Goal: Task Accomplishment & Management: Manage account settings

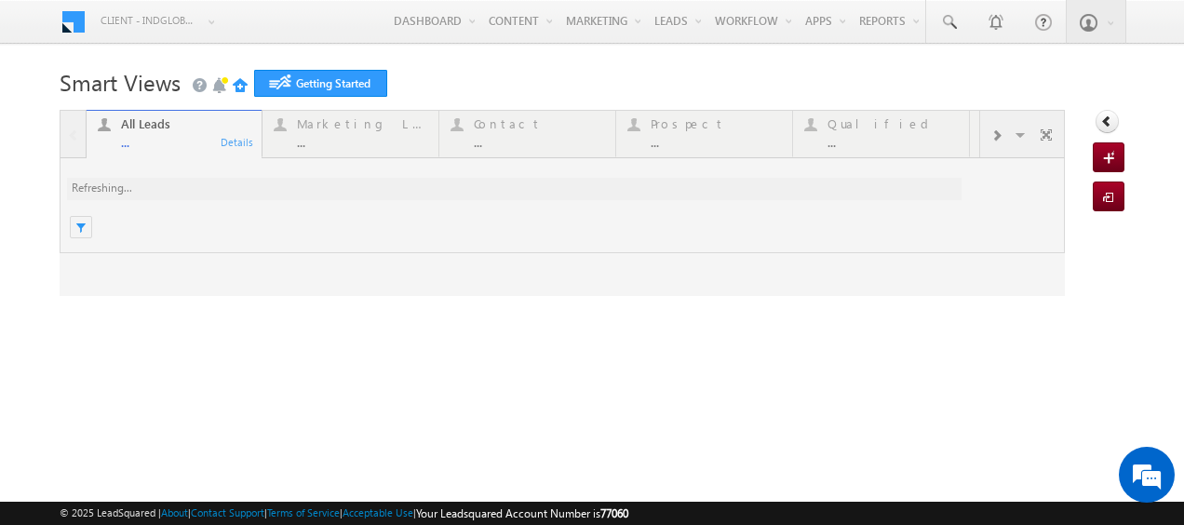
click at [0, 0] on link "Manage Leads" at bounding box center [0, 0] width 0 height 0
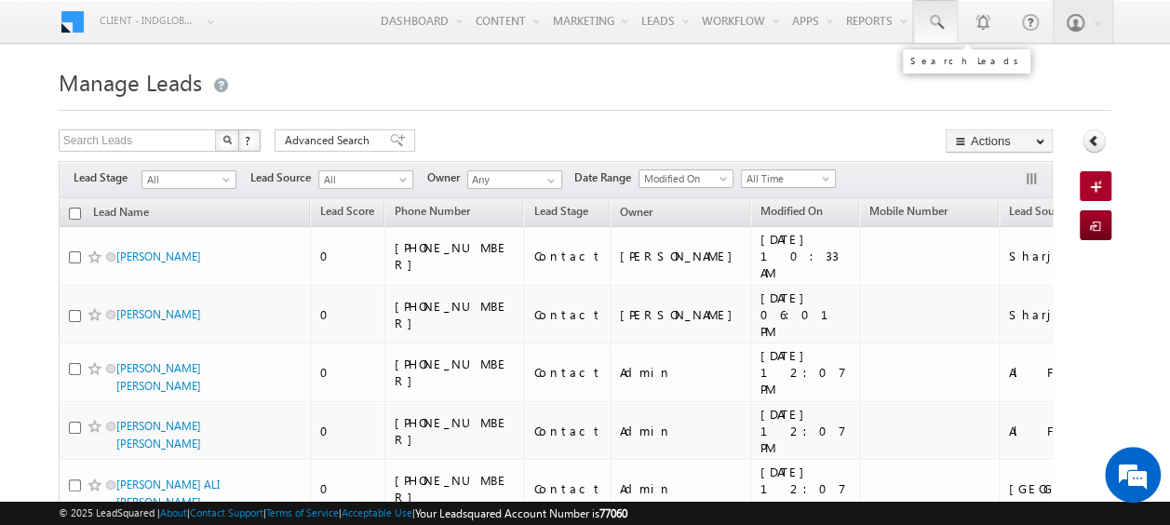
click at [943, 22] on span at bounding box center [935, 22] width 19 height 19
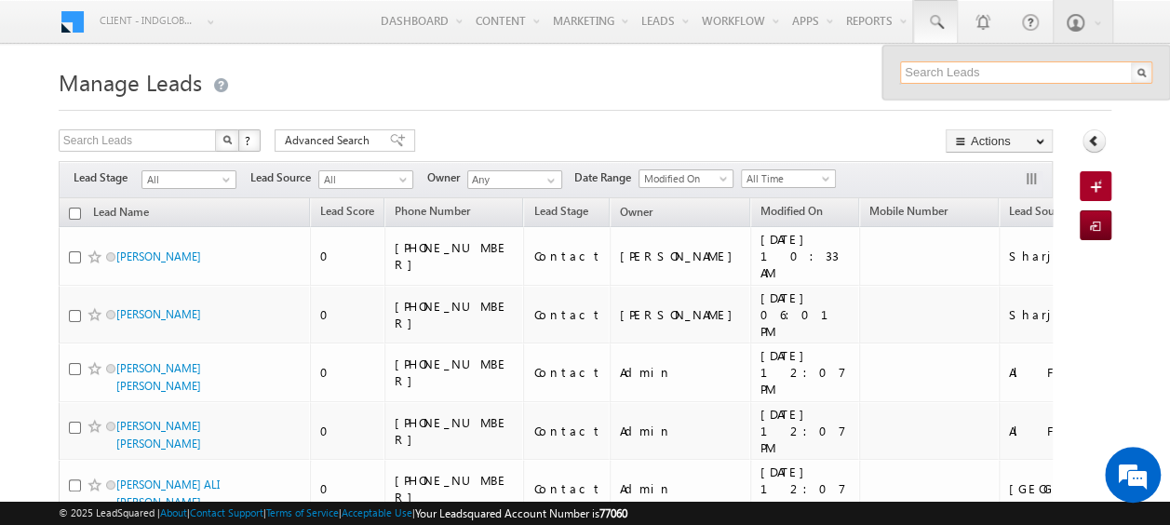
click at [942, 70] on input "text" at bounding box center [1026, 72] width 252 height 22
click at [937, 76] on input "text" at bounding box center [1026, 72] width 252 height 22
paste input "528982323"
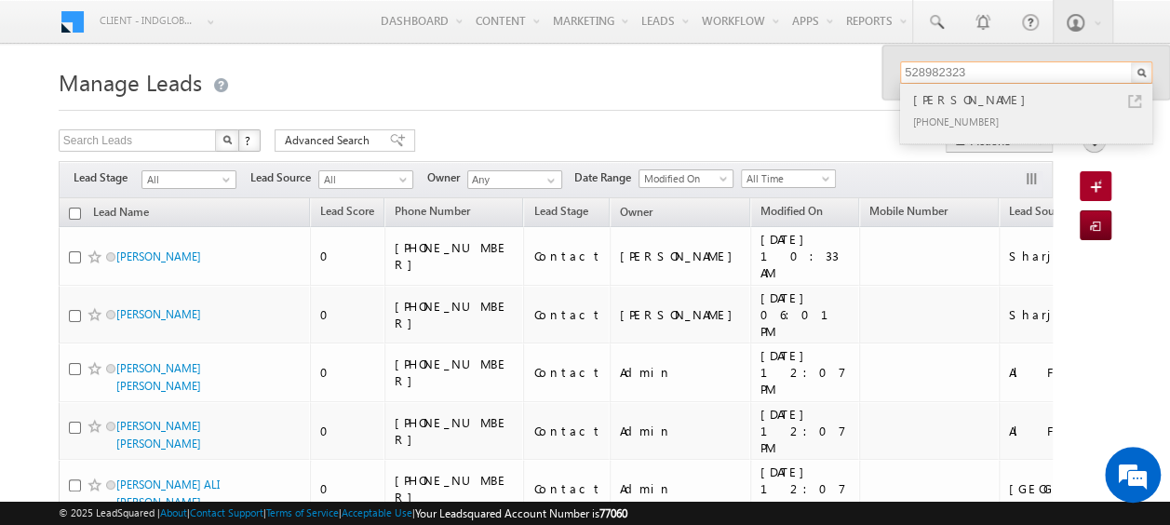
type input "528982323"
click at [940, 95] on div "DARSHAN KUMAR" at bounding box center [1033, 99] width 249 height 20
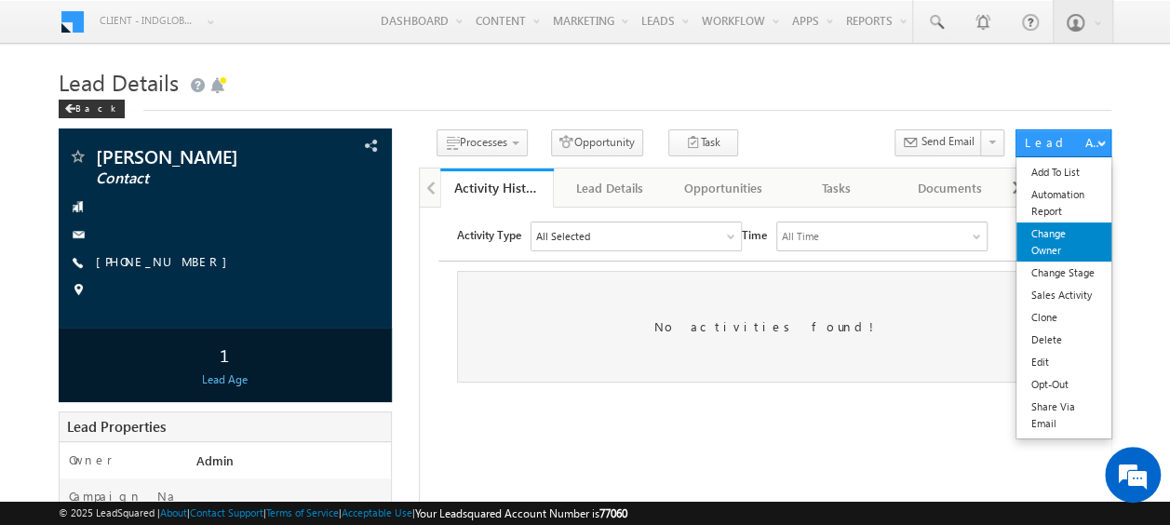
click at [1061, 250] on link "Change Owner" at bounding box center [1063, 241] width 95 height 39
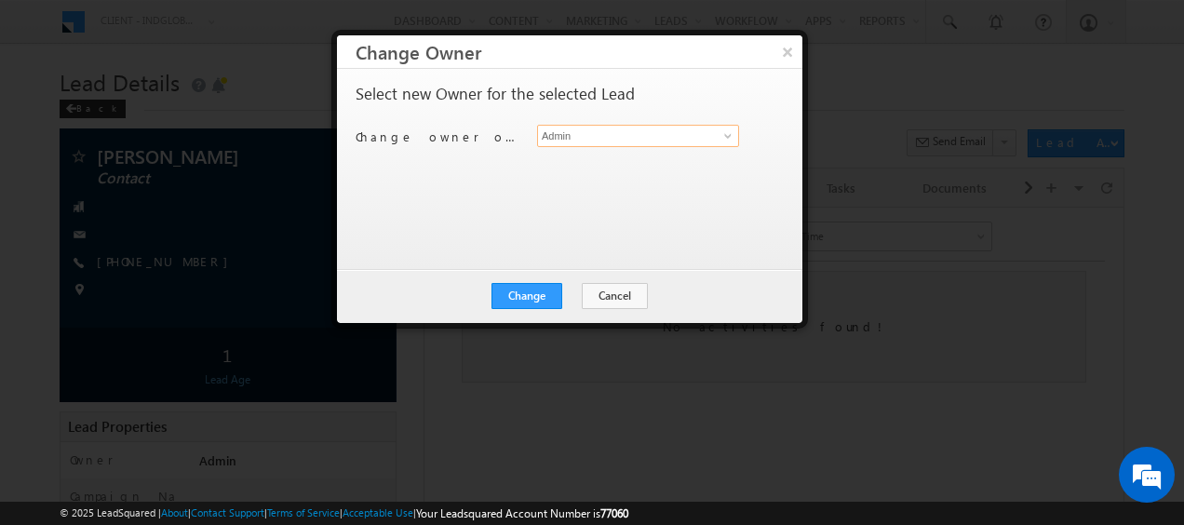
click at [597, 137] on input "Admin" at bounding box center [638, 136] width 202 height 22
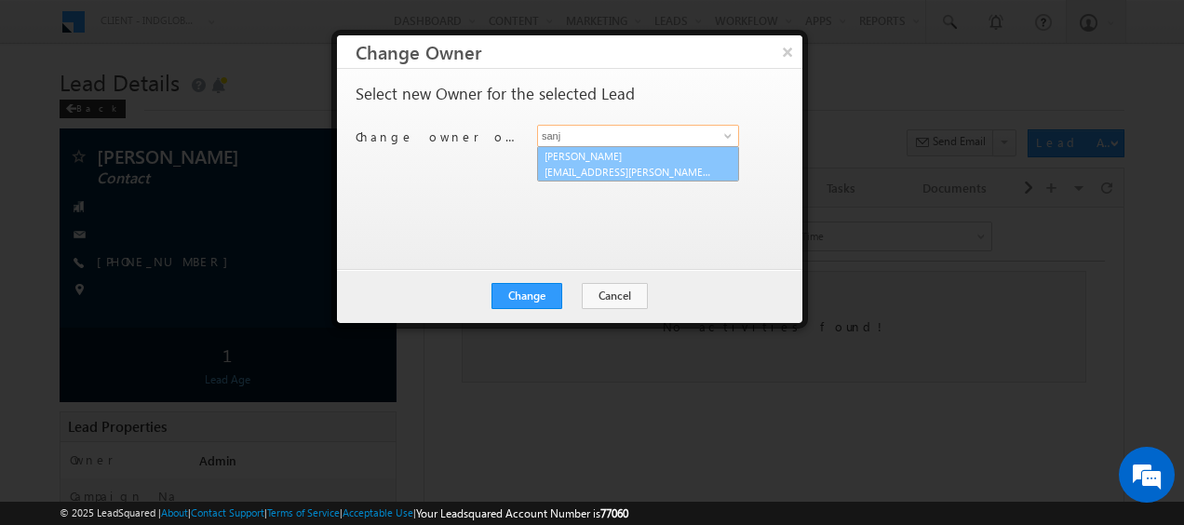
click at [592, 159] on link "[PERSON_NAME] [PERSON_NAME][EMAIL_ADDRESS][PERSON_NAME][DOMAIN_NAME]" at bounding box center [638, 163] width 202 height 35
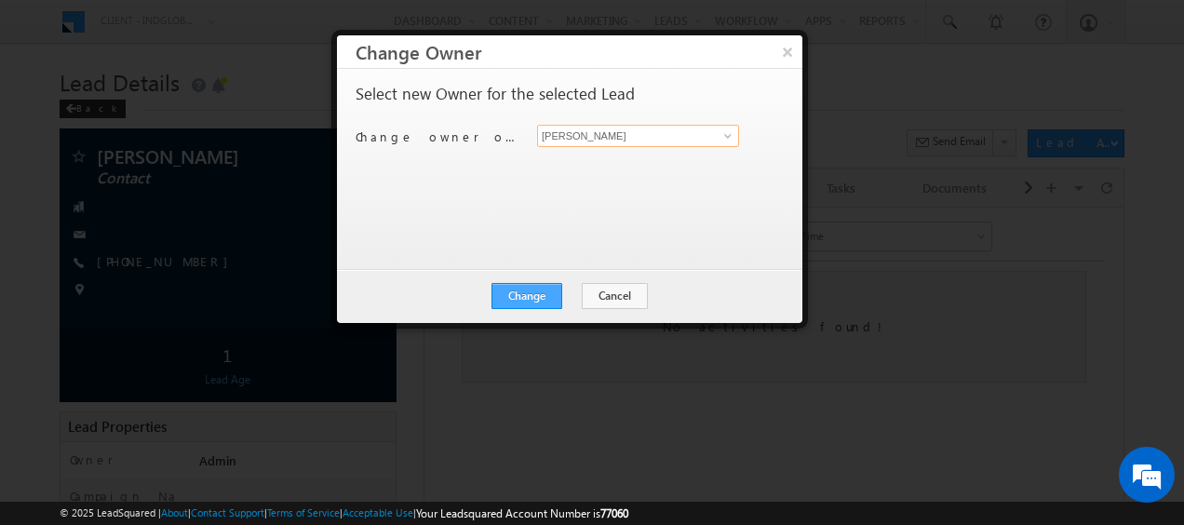
type input "[PERSON_NAME]"
click at [532, 296] on button "Change" at bounding box center [526, 296] width 71 height 26
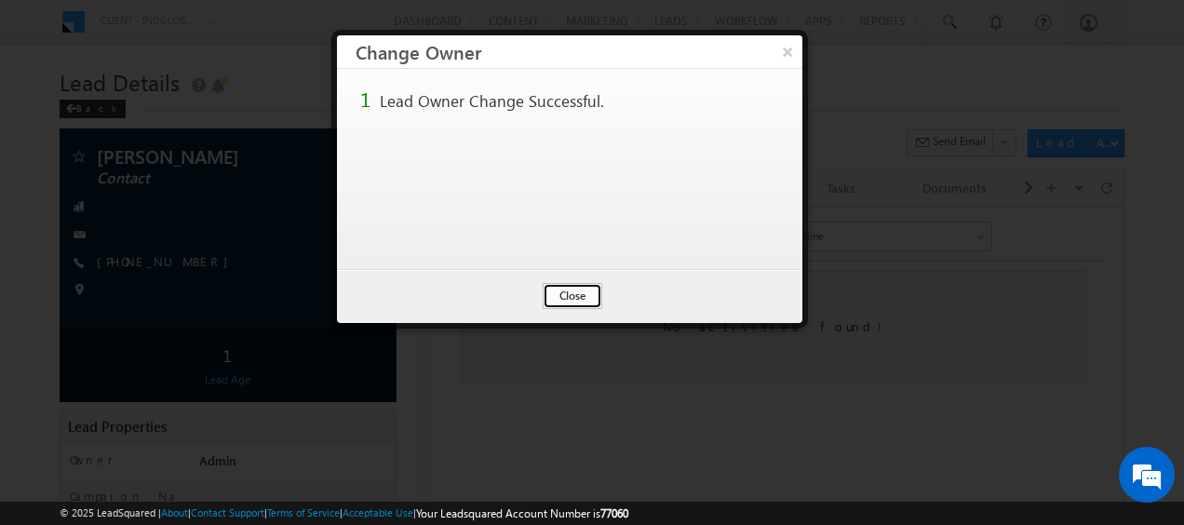
drag, startPoint x: 579, startPoint y: 294, endPoint x: 170, endPoint y: 85, distance: 459.1
click at [579, 294] on button "Close" at bounding box center [573, 296] width 60 height 26
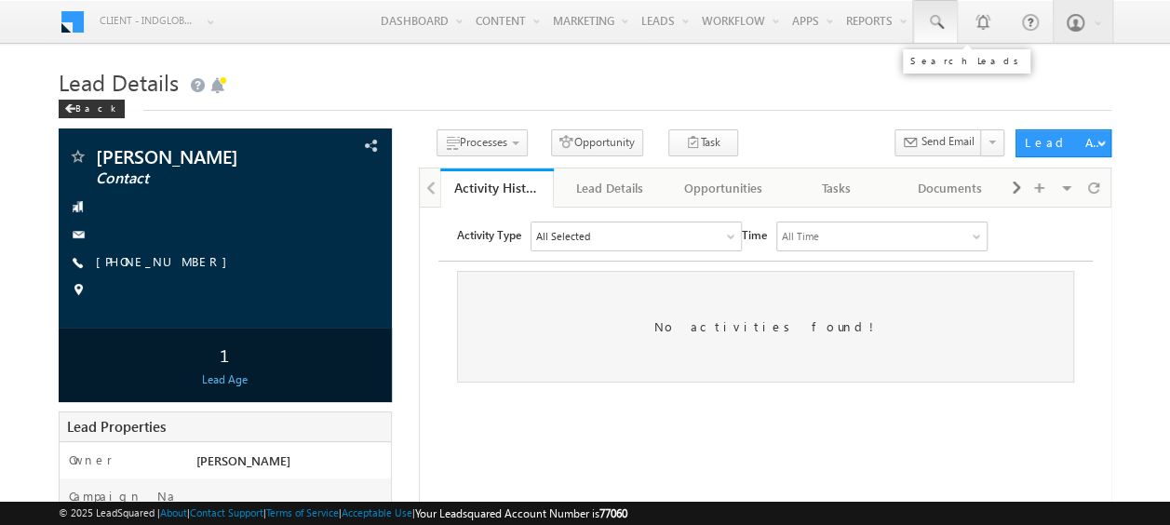
click at [940, 26] on span at bounding box center [935, 22] width 19 height 19
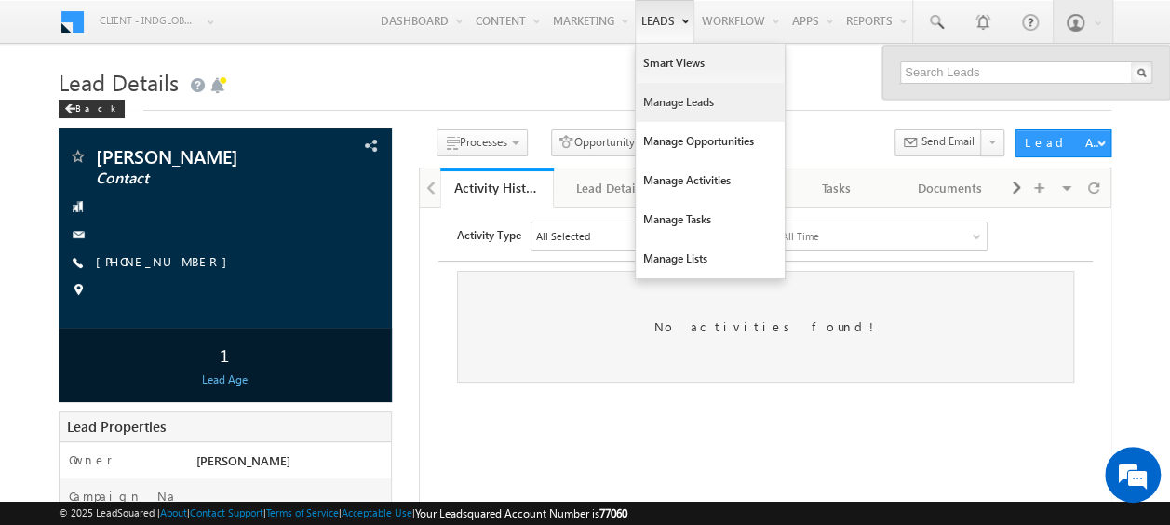
click at [657, 94] on link "Manage Leads" at bounding box center [710, 102] width 149 height 39
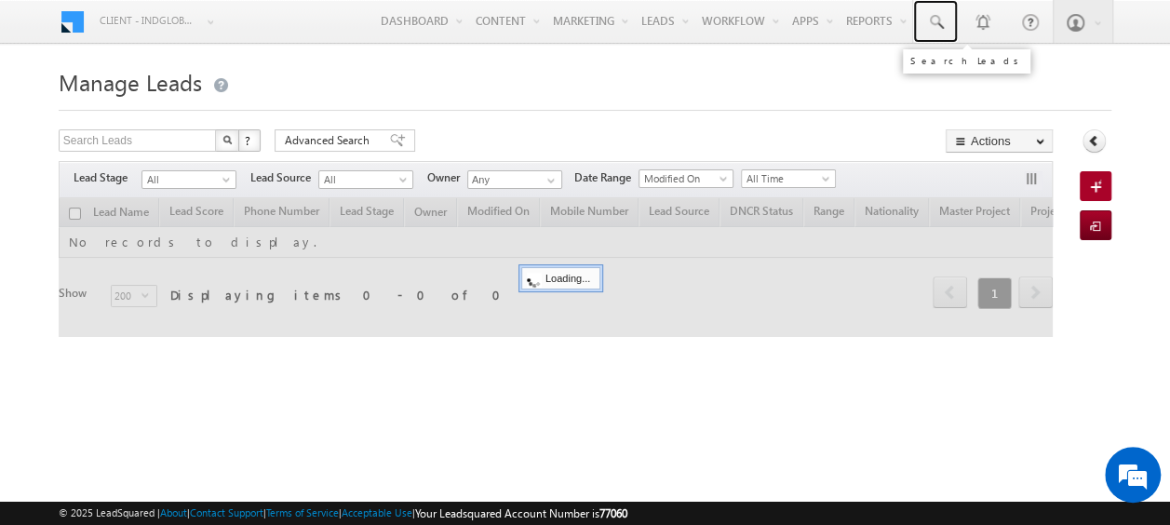
click at [936, 22] on span at bounding box center [935, 22] width 19 height 19
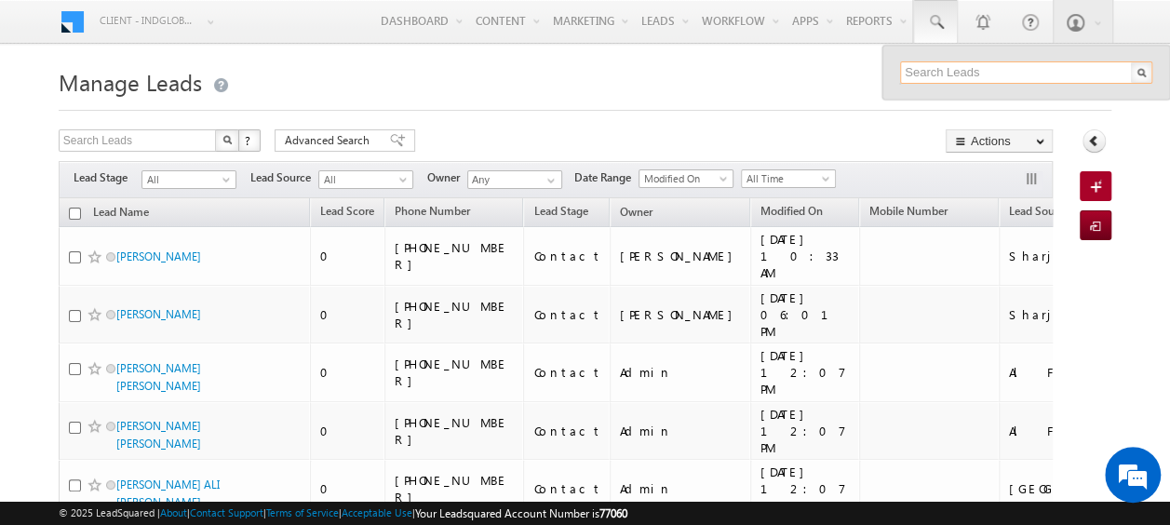
click at [928, 71] on input "text" at bounding box center [1026, 72] width 252 height 22
drag, startPoint x: 973, startPoint y: 71, endPoint x: 862, endPoint y: 61, distance: 111.1
click at [941, 70] on input "52493354" at bounding box center [1026, 72] width 252 height 22
drag, startPoint x: 983, startPoint y: 71, endPoint x: 869, endPoint y: 71, distance: 113.5
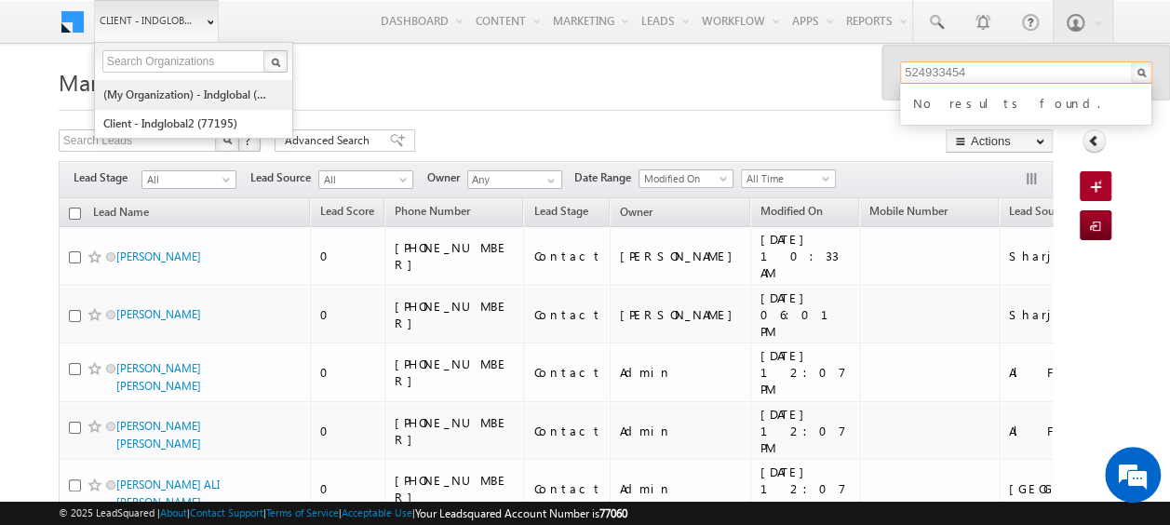
type input "524933454"
click at [183, 92] on link "(My Organization) - indglobal (48060)" at bounding box center [187, 94] width 170 height 29
